Goal: Task Accomplishment & Management: Complete application form

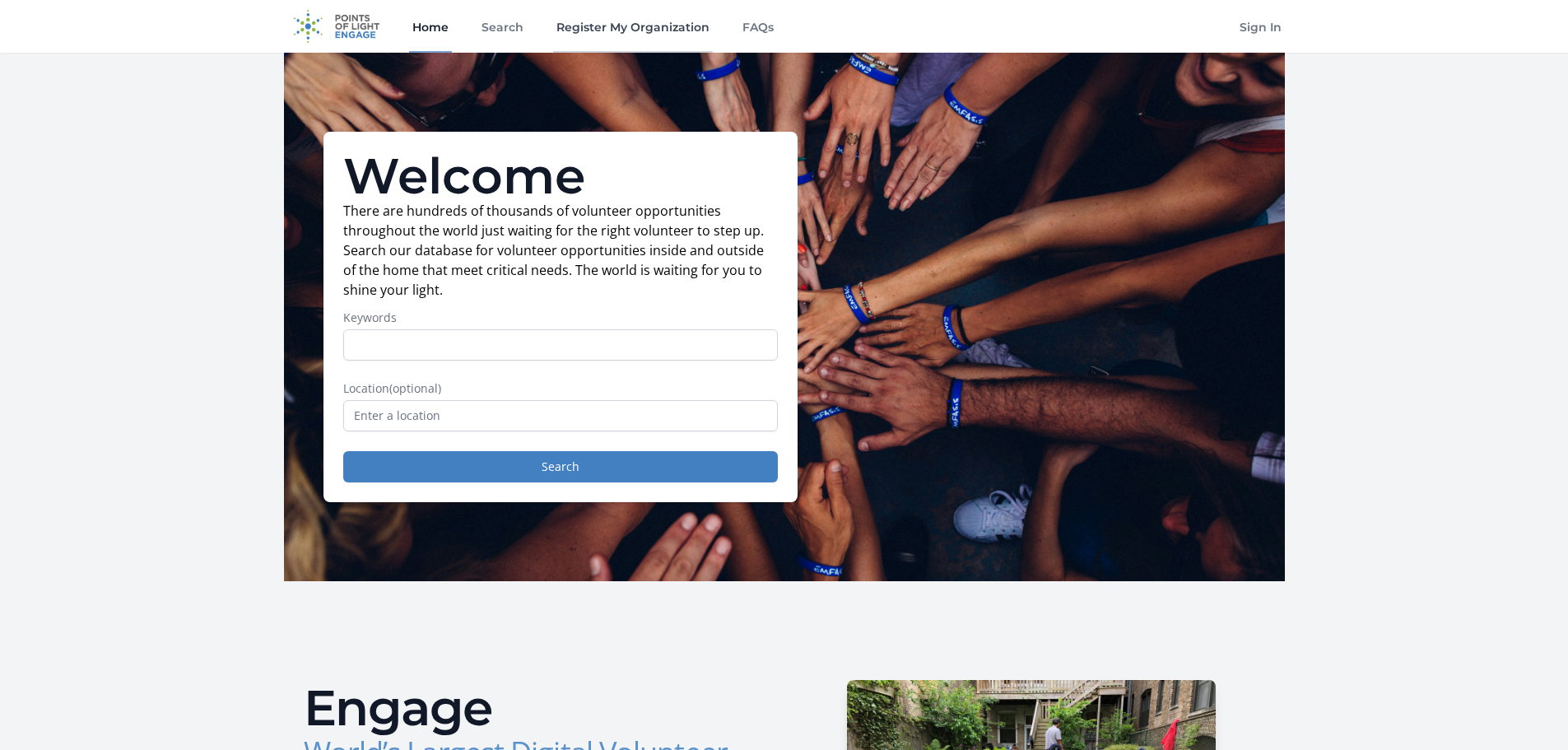
click at [664, 24] on link "Register My Organization" at bounding box center [633, 26] width 160 height 53
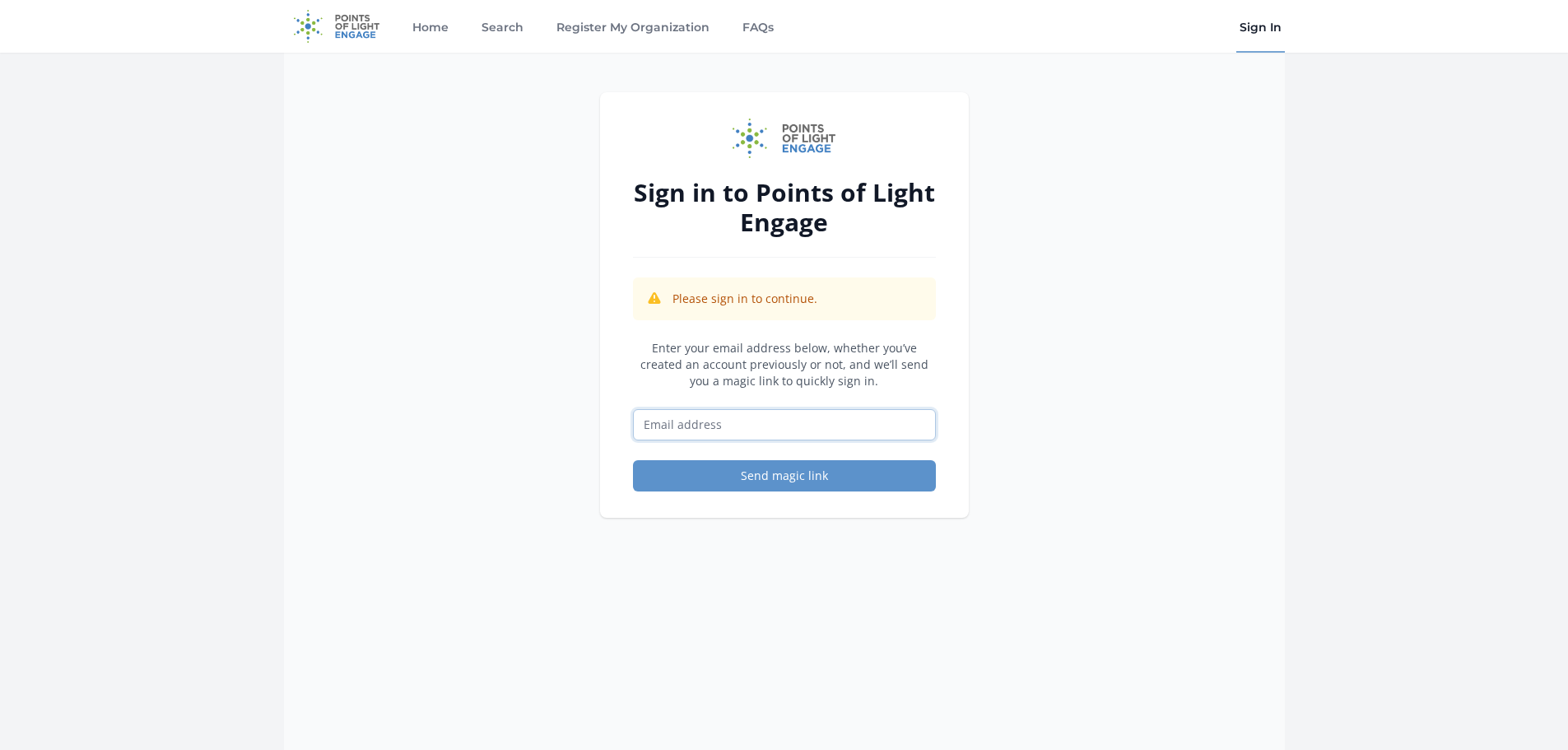
click at [880, 424] on input "Email address" at bounding box center [784, 424] width 303 height 31
type input "[EMAIL_ADDRESS][DOMAIN_NAME]"
click at [809, 479] on button "Send magic link" at bounding box center [784, 476] width 303 height 31
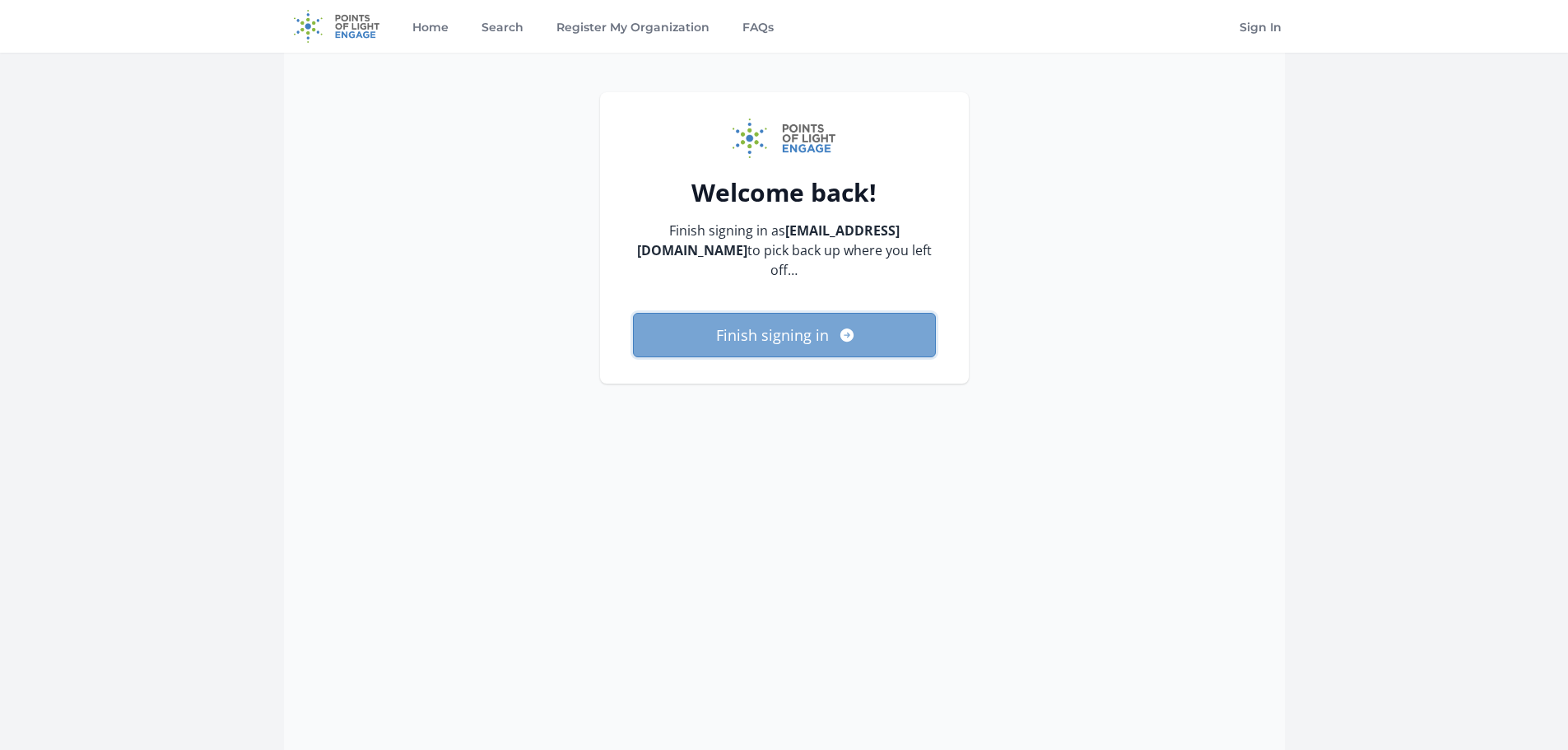
click at [797, 312] on button "Finish signing in" at bounding box center [784, 334] width 303 height 44
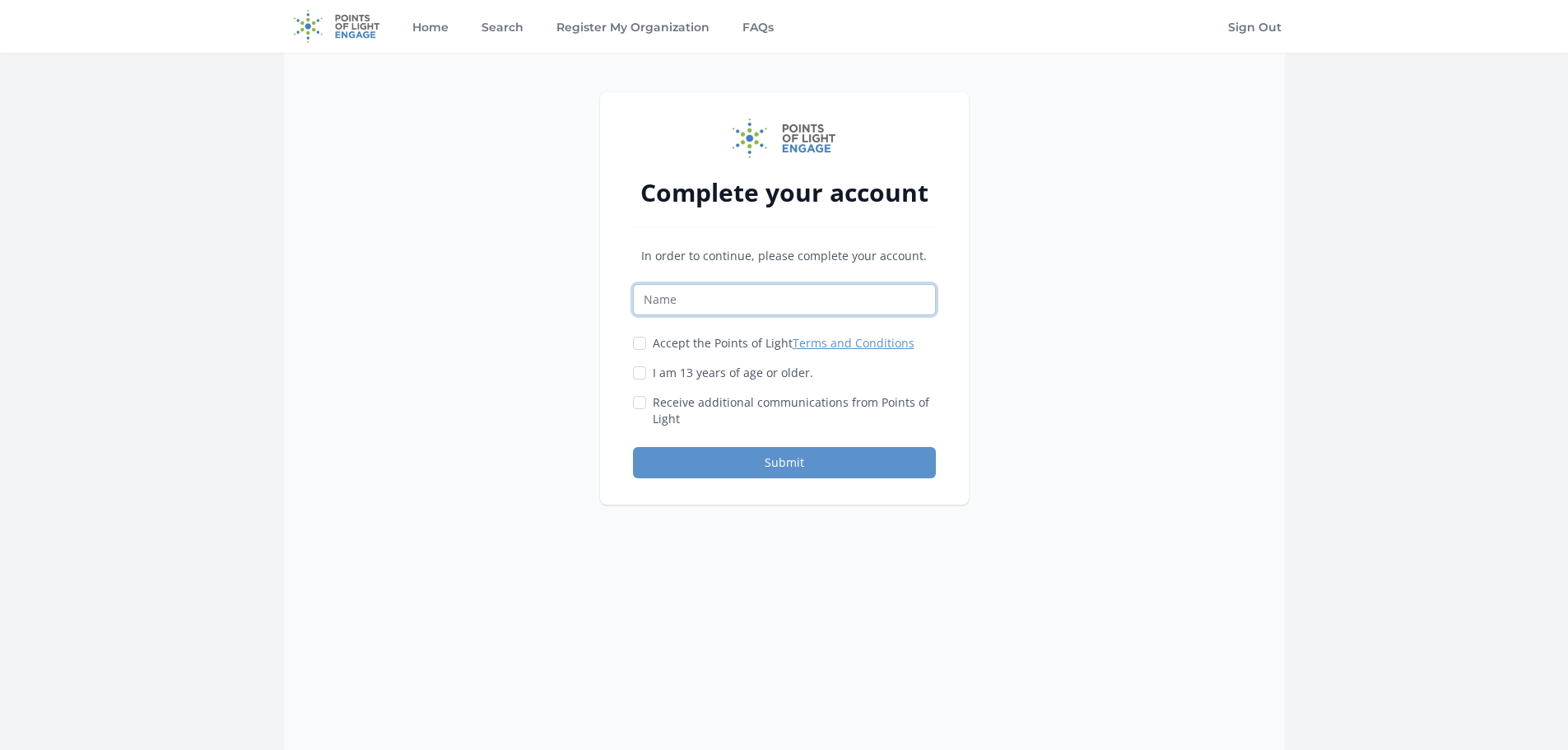
click at [875, 298] on input "Name" at bounding box center [784, 299] width 303 height 31
type input "[PERSON_NAME]"
click at [642, 344] on input "Accept the Points of Light Terms and Conditions" at bounding box center [639, 343] width 13 height 13
checkbox input "true"
click at [636, 368] on input "I am 13 years of age or older." at bounding box center [639, 372] width 13 height 13
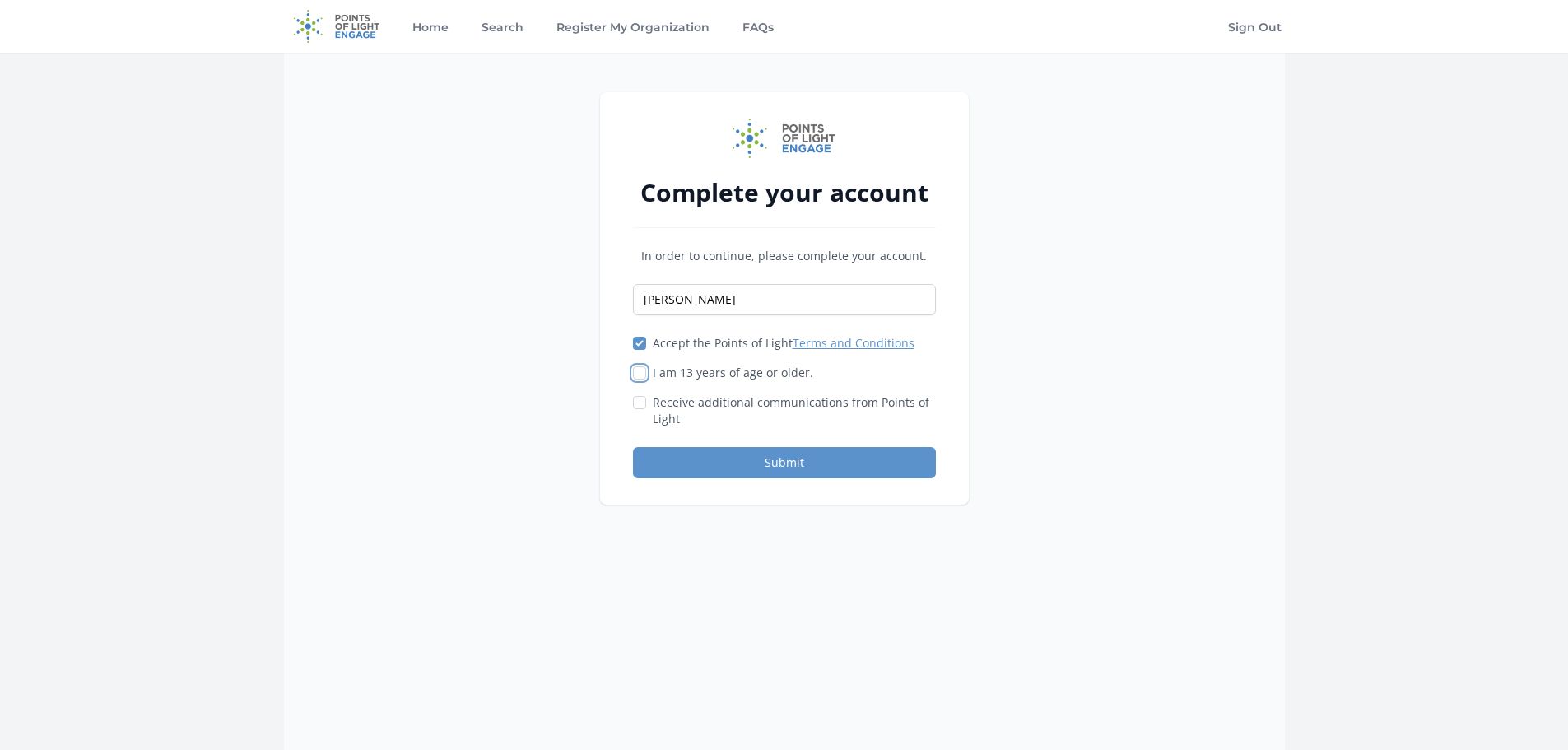
checkbox input "true"
click at [785, 469] on button "Submit" at bounding box center [784, 463] width 303 height 31
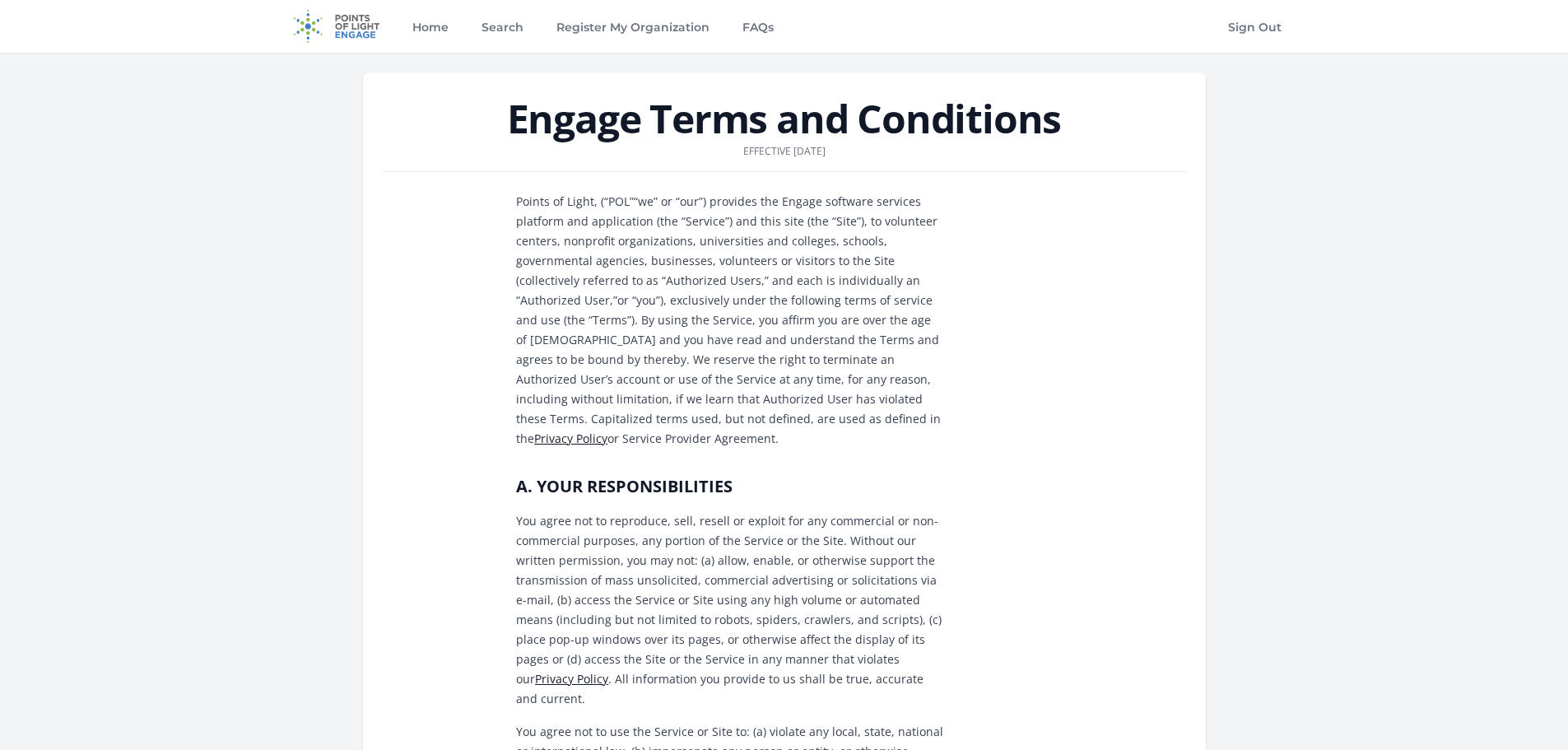
drag, startPoint x: 1092, startPoint y: 398, endPoint x: 1149, endPoint y: 17, distance: 385.2
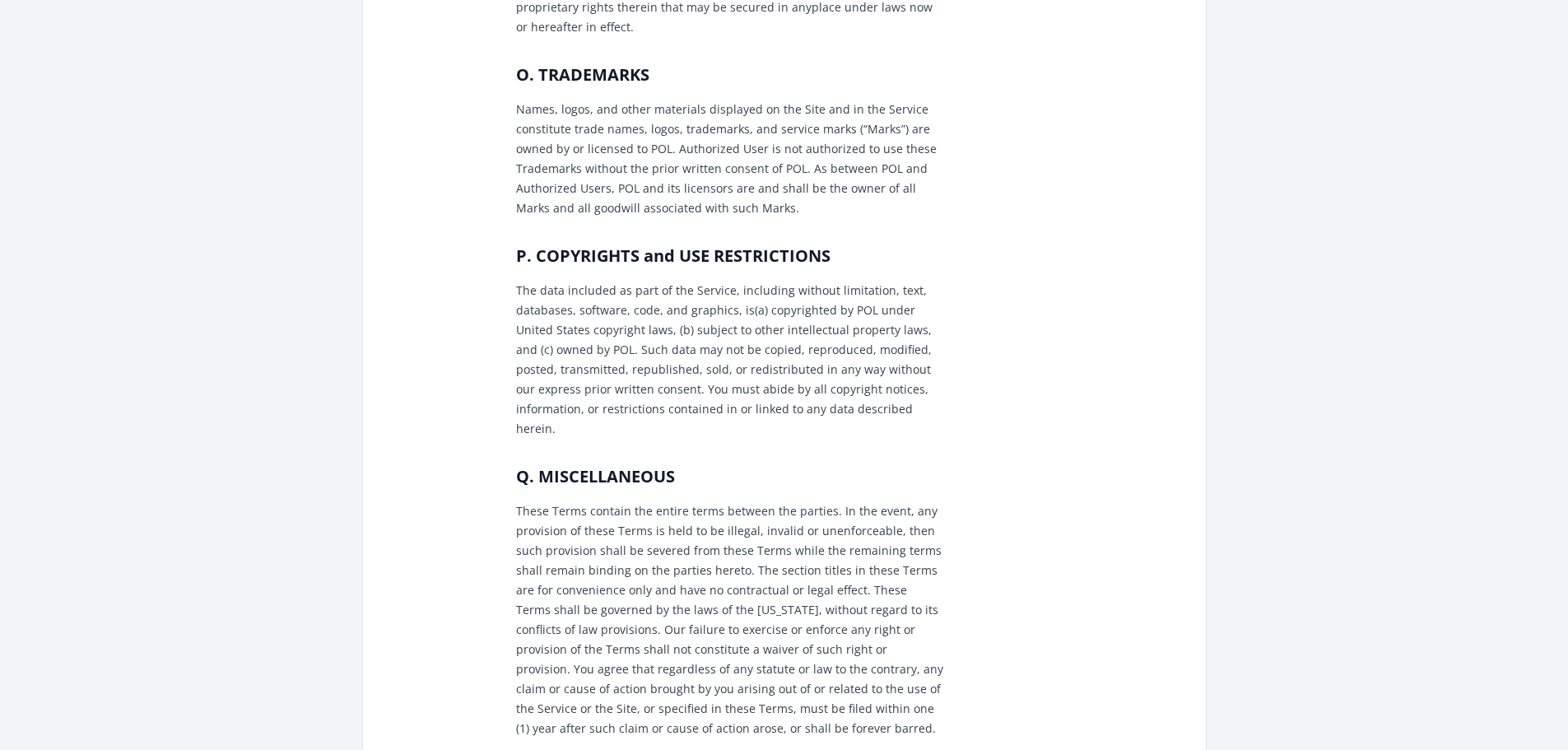
scroll to position [4526, 0]
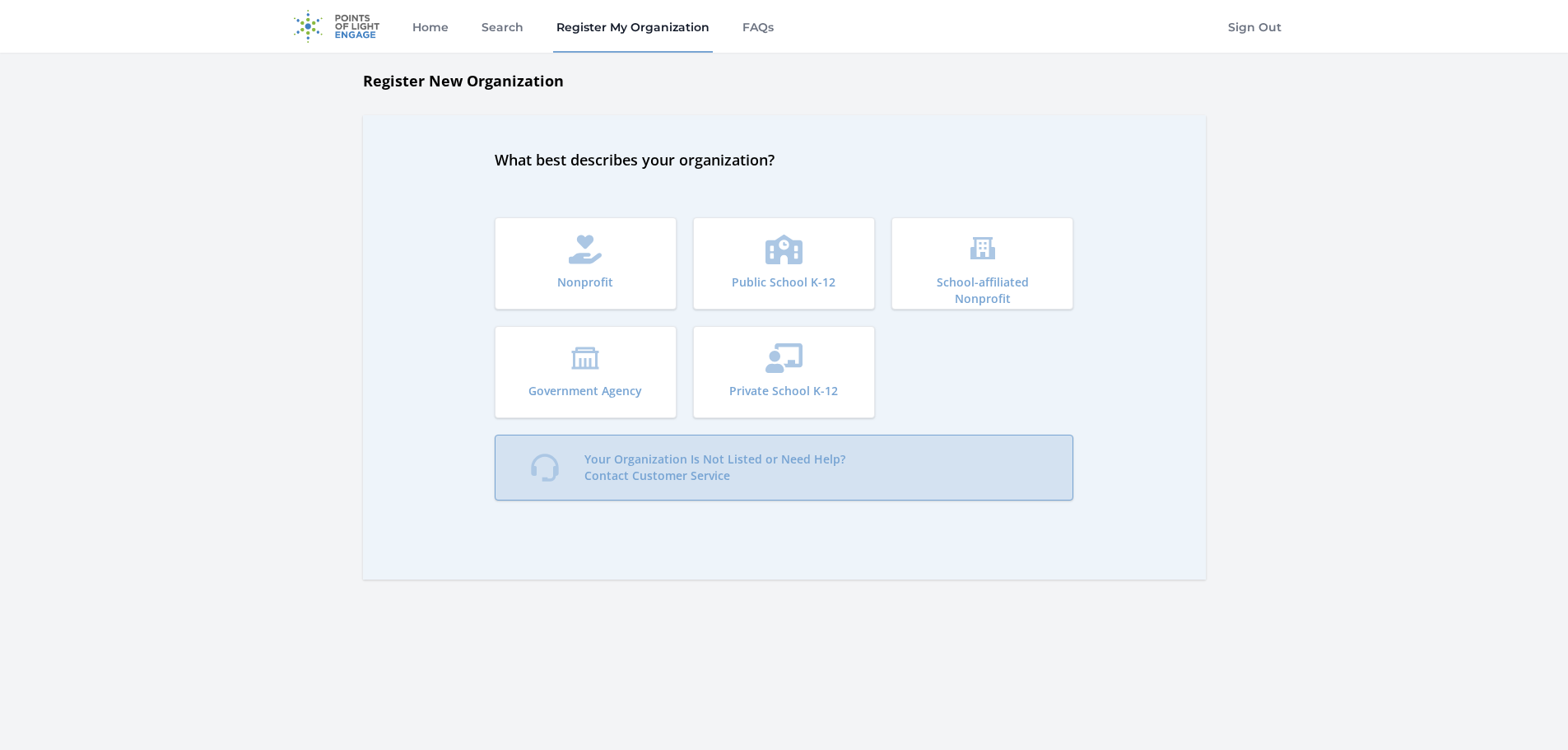
click at [795, 455] on p "Your Organization Is Not Listed or Need Help? Contact Customer Service" at bounding box center [715, 468] width 261 height 33
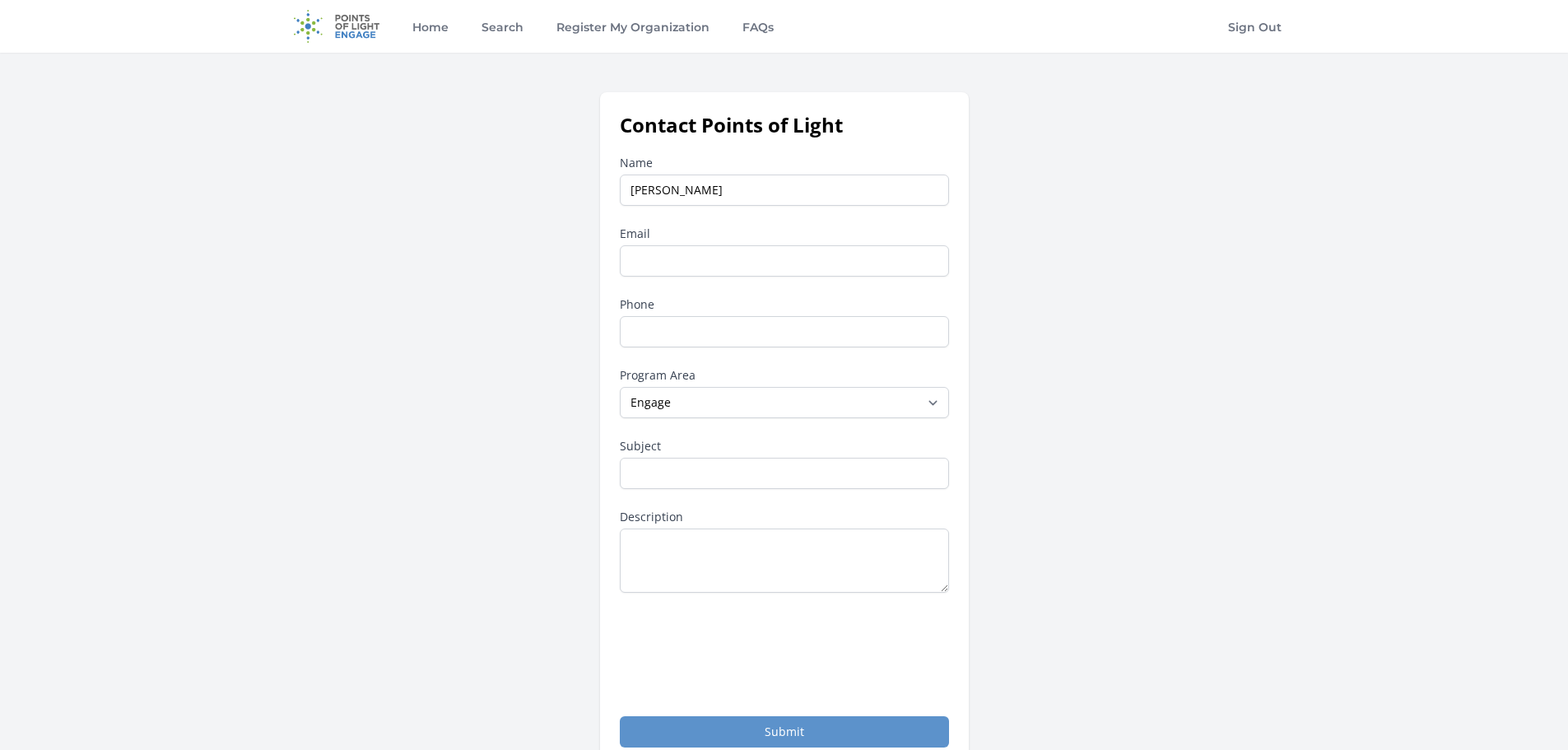
type input "Ginger Strand"
type input "gstrand@addus.com"
click at [735, 328] on input "Phone" at bounding box center [784, 332] width 329 height 31
type input "503-915-6017"
click at [712, 404] on select "--None-- Daily Point of Light Award Disney Family Volunteer Rewards Global Netw…" at bounding box center [784, 403] width 329 height 31
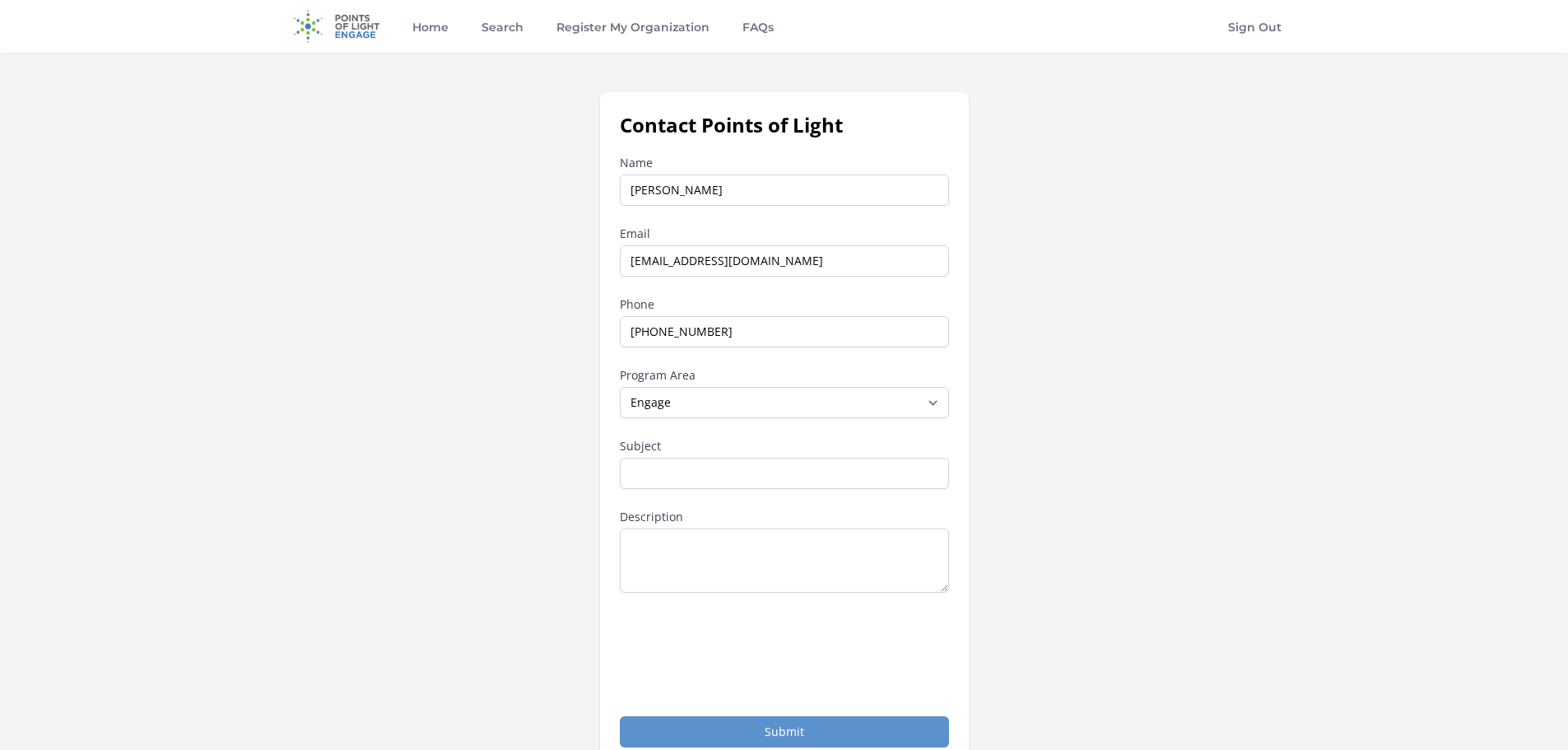
click at [1165, 452] on div "Contact Points of Light Name Ginger Strand Email gstrand@addus.com Phone 503-91…" at bounding box center [784, 429] width 1001 height 674
click at [724, 467] on input "Subject" at bounding box center [784, 473] width 329 height 31
click at [1064, 292] on div "Contact Points of Light Name Ginger Strand Email gstrand@addus.com Phone 503-91…" at bounding box center [784, 429] width 1001 height 674
click at [650, 30] on link "Register My Organization" at bounding box center [633, 26] width 160 height 53
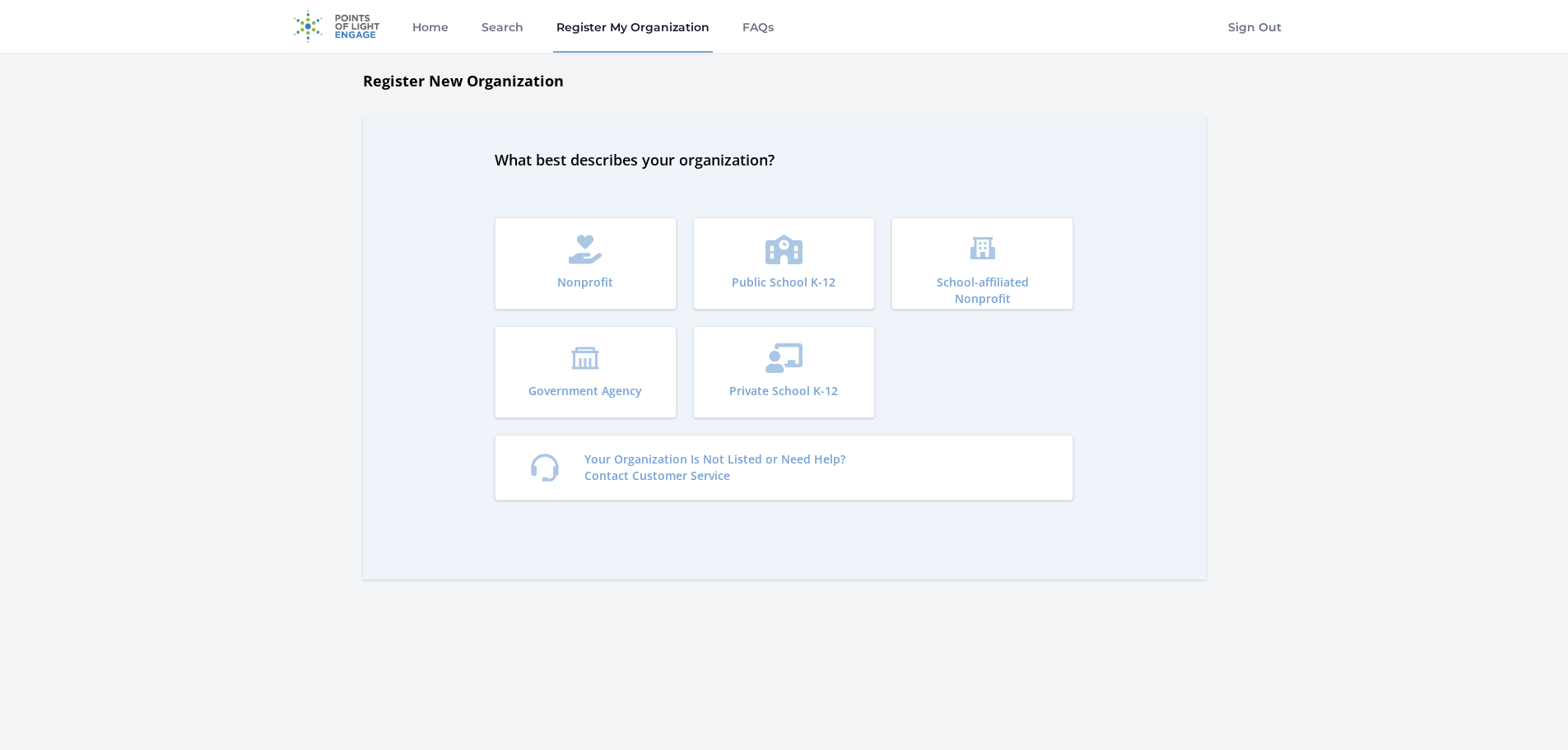
click at [359, 33] on img at bounding box center [337, 26] width 106 height 53
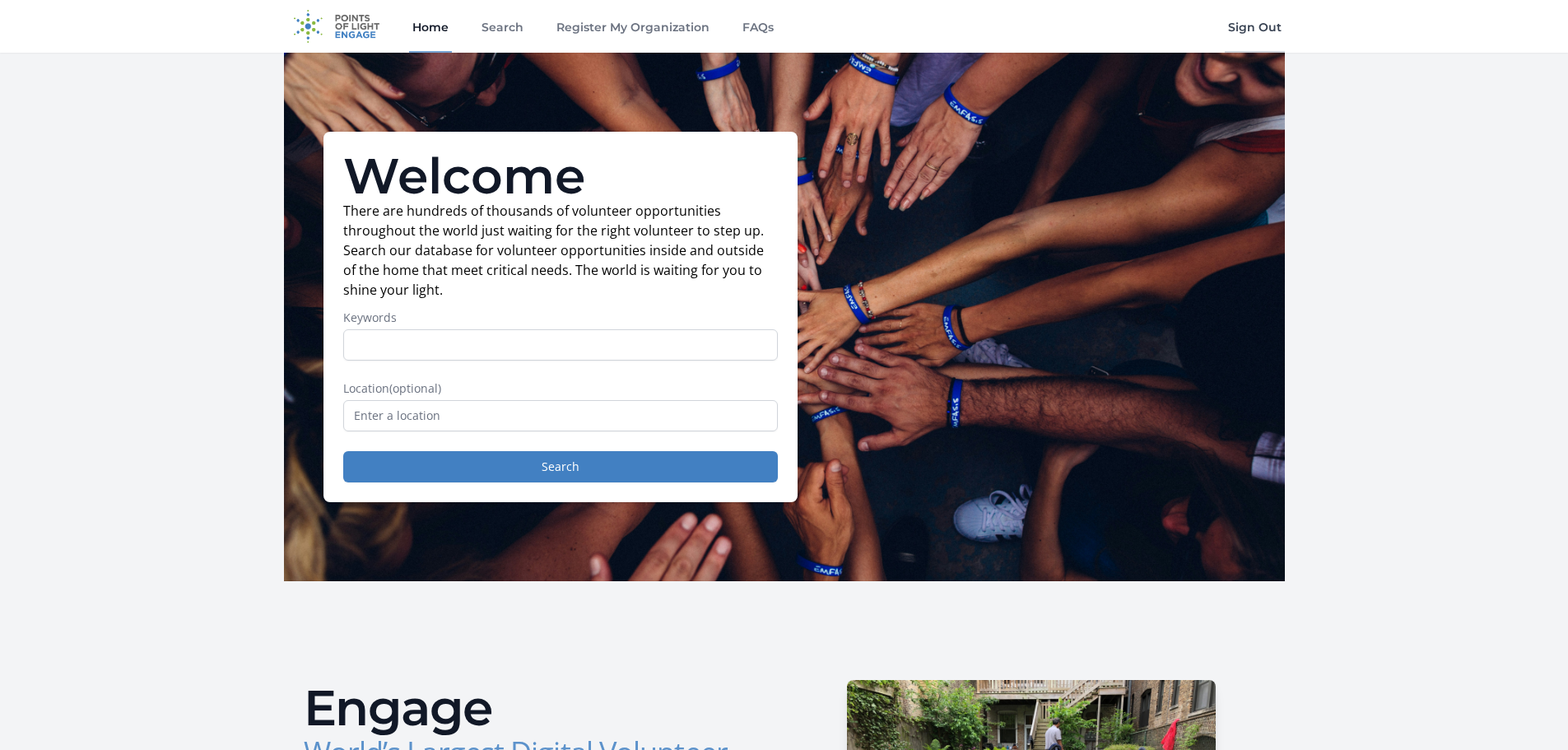
click at [1250, 30] on link "Sign Out" at bounding box center [1255, 26] width 60 height 53
click at [1253, 31] on link "Sign In" at bounding box center [1261, 26] width 49 height 53
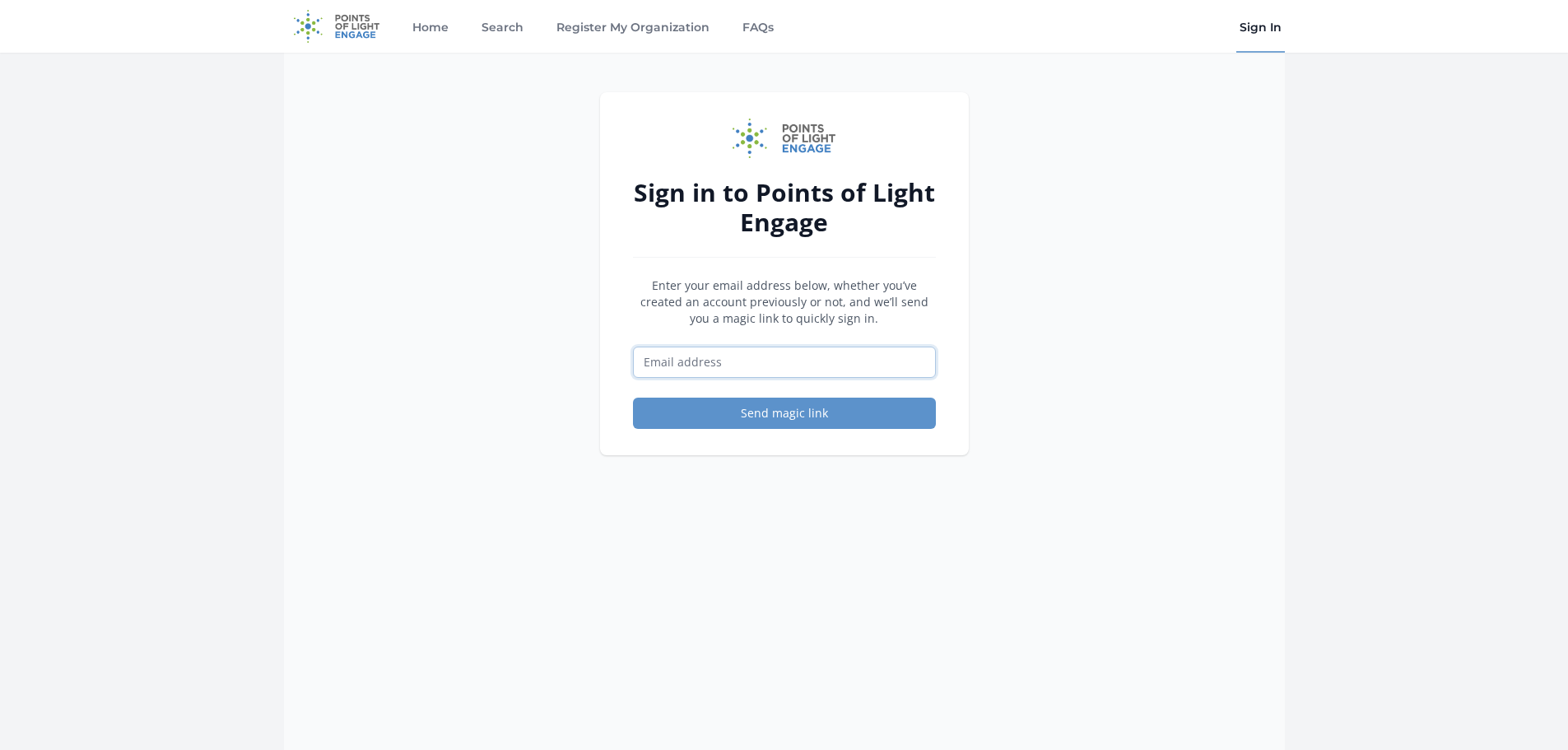
click at [744, 359] on input "Email address" at bounding box center [784, 362] width 303 height 31
type input "[EMAIL_ADDRESS][DOMAIN_NAME]"
click at [755, 411] on button "Send magic link" at bounding box center [784, 413] width 303 height 31
